Goal: Communication & Community: Answer question/provide support

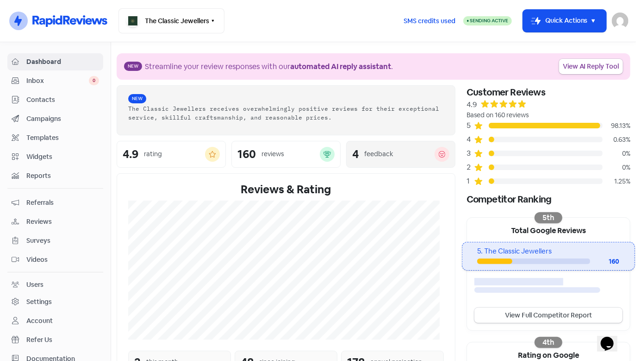
click at [391, 151] on div "feedback" at bounding box center [399, 154] width 70 height 10
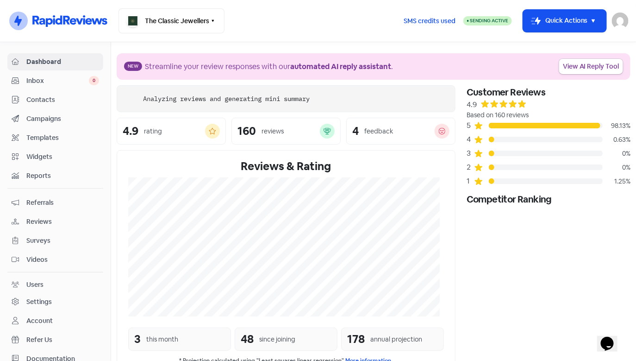
click at [75, 83] on span "Inbox" at bounding box center [57, 81] width 62 height 10
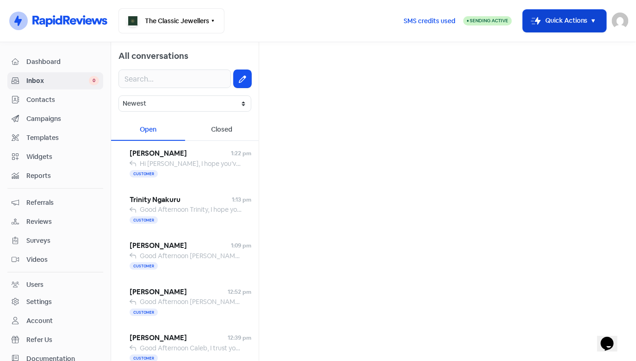
click at [559, 28] on button "Icon For Thunder-move Quick Actions" at bounding box center [564, 21] width 83 height 22
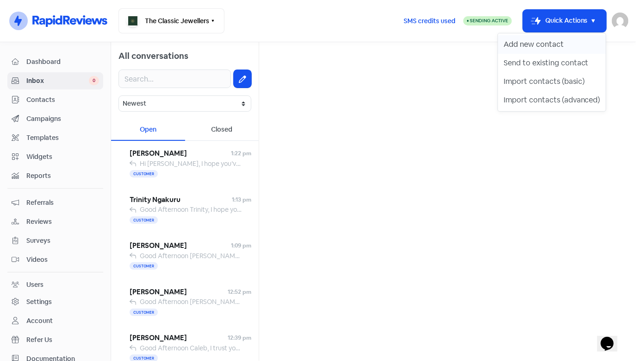
click at [557, 47] on button "Add new contact" at bounding box center [552, 44] width 108 height 19
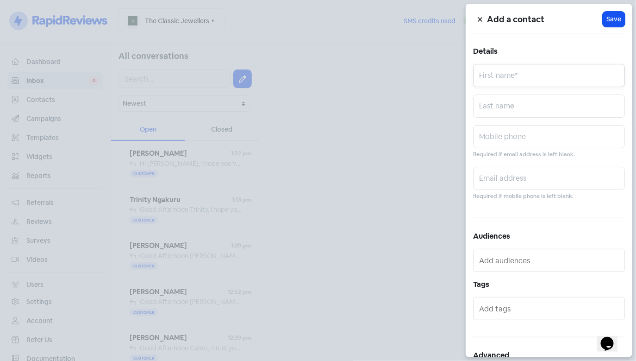
click at [520, 75] on input "text" at bounding box center [549, 75] width 152 height 23
type input "[PERSON_NAME]"
click at [539, 132] on input "text" at bounding box center [549, 136] width 152 height 23
type input "0400124850"
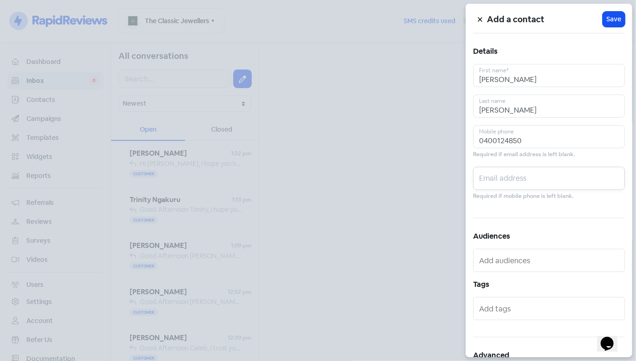
click at [508, 182] on input "text" at bounding box center [549, 178] width 152 height 23
type input "[PERSON_NAME][EMAIL_ADDRESS][PERSON_NAME][DOMAIN_NAME]"
click at [606, 21] on span "Save" at bounding box center [613, 19] width 15 height 10
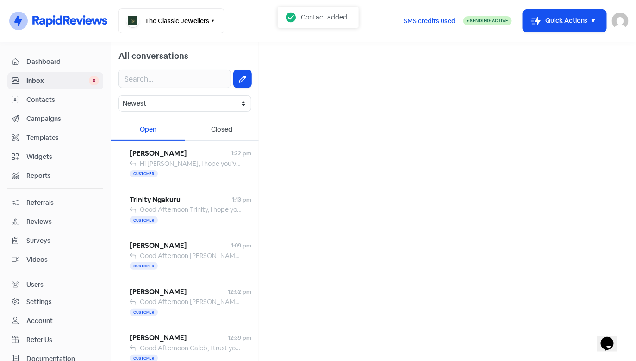
click at [84, 86] on link "Inbox 0" at bounding box center [55, 80] width 96 height 17
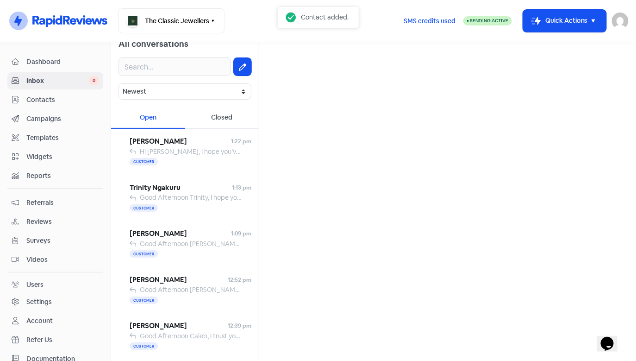
scroll to position [14, 0]
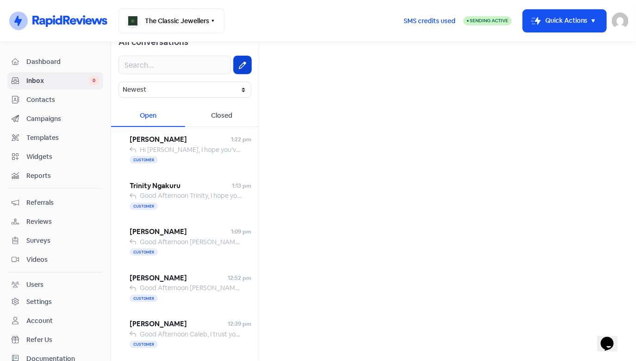
click at [234, 70] on button at bounding box center [243, 65] width 18 height 18
click at [292, 66] on input "text" at bounding box center [448, 59] width 362 height 19
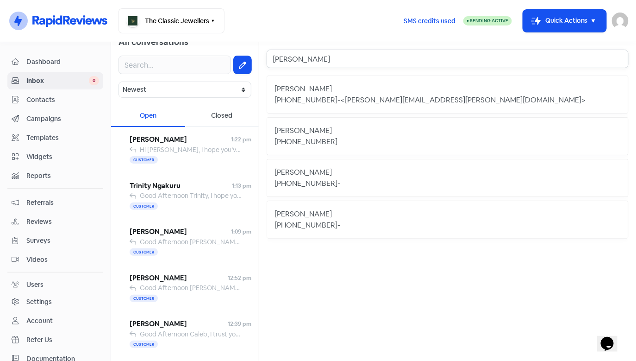
type input "[PERSON_NAME]"
click at [306, 87] on div "[PERSON_NAME]" at bounding box center [447, 88] width 346 height 11
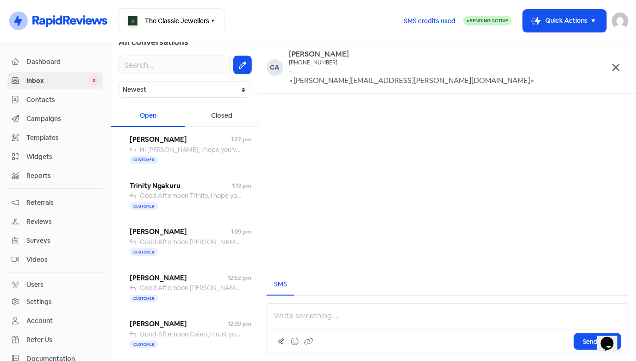
click at [326, 319] on p at bounding box center [447, 315] width 347 height 11
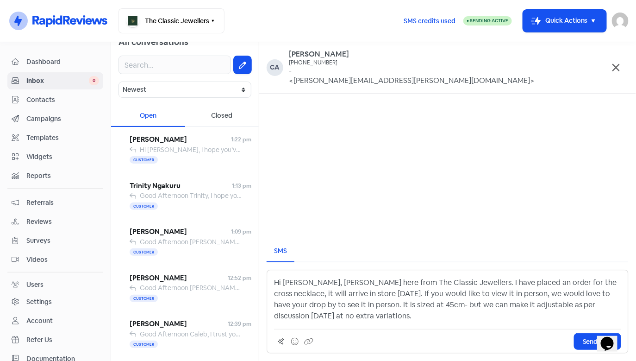
click at [323, 317] on p "Hi [PERSON_NAME], [PERSON_NAME] here from The Classic Jewellers. I have placed …" at bounding box center [447, 299] width 347 height 44
click at [340, 294] on p "Hi [PERSON_NAME], [PERSON_NAME] here from The Classic Jewellers. I have placed …" at bounding box center [447, 299] width 347 height 44
click at [345, 320] on p "Hi [PERSON_NAME], [PERSON_NAME] here from The Classic Jewellers. I have placed …" at bounding box center [447, 299] width 347 height 44
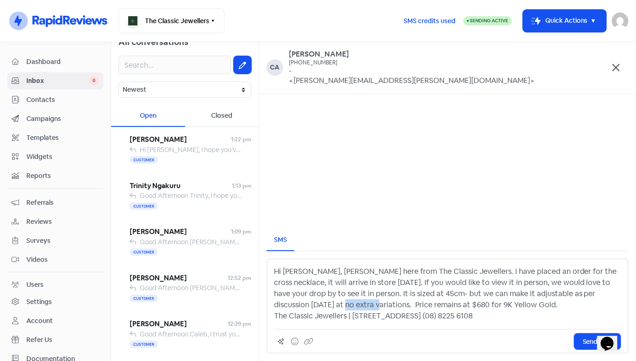
drag, startPoint x: 307, startPoint y: 305, endPoint x: 267, endPoint y: 306, distance: 39.4
click at [267, 306] on div "Hi [PERSON_NAME], [PERSON_NAME] here from The Classic Jewellers. I have placed …" at bounding box center [448, 305] width 362 height 95
click at [460, 306] on p "Hi [PERSON_NAME], [PERSON_NAME] here from The Classic Jewellers. I have placed …" at bounding box center [447, 294] width 347 height 56
click at [591, 344] on span "Send SMS" at bounding box center [598, 341] width 30 height 10
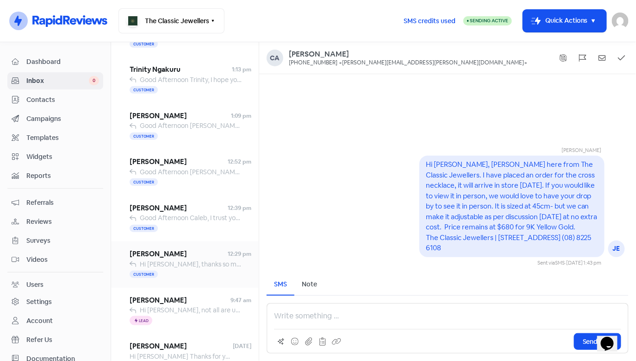
scroll to position [174, 0]
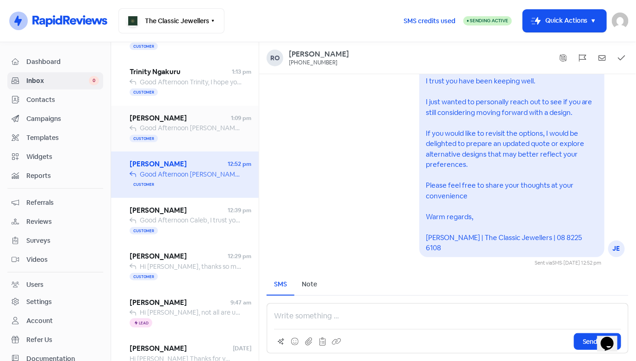
click at [182, 136] on div "Customer" at bounding box center [191, 138] width 122 height 11
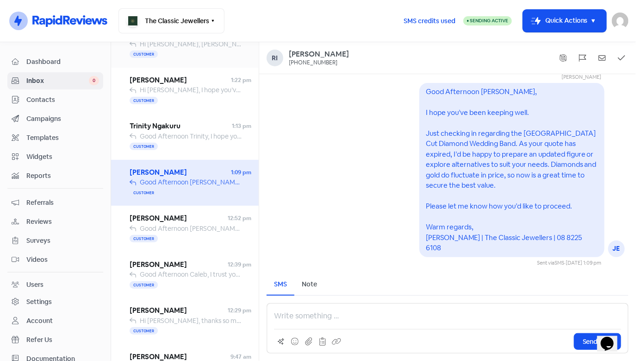
scroll to position [16, 0]
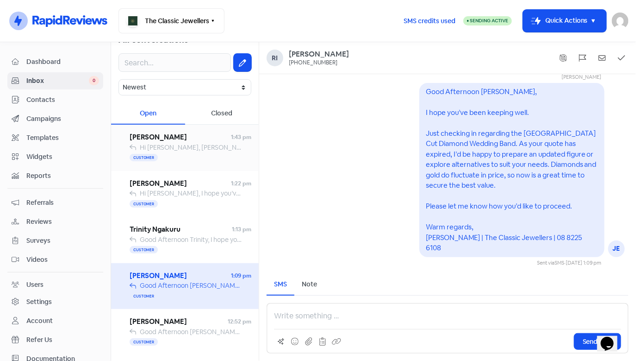
click at [167, 162] on div "Customer" at bounding box center [191, 157] width 122 height 11
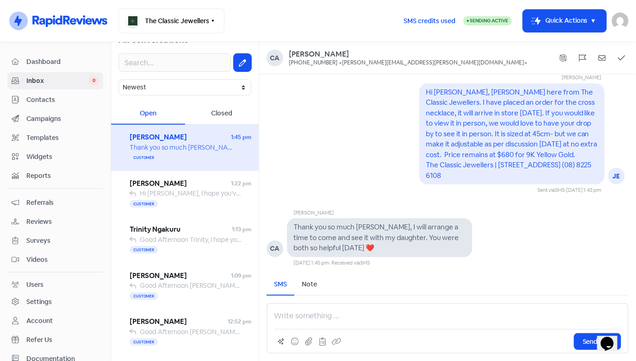
click at [394, 316] on p at bounding box center [447, 315] width 347 height 11
click at [584, 341] on span "Send SMS" at bounding box center [598, 341] width 30 height 10
